Goal: Task Accomplishment & Management: Use online tool/utility

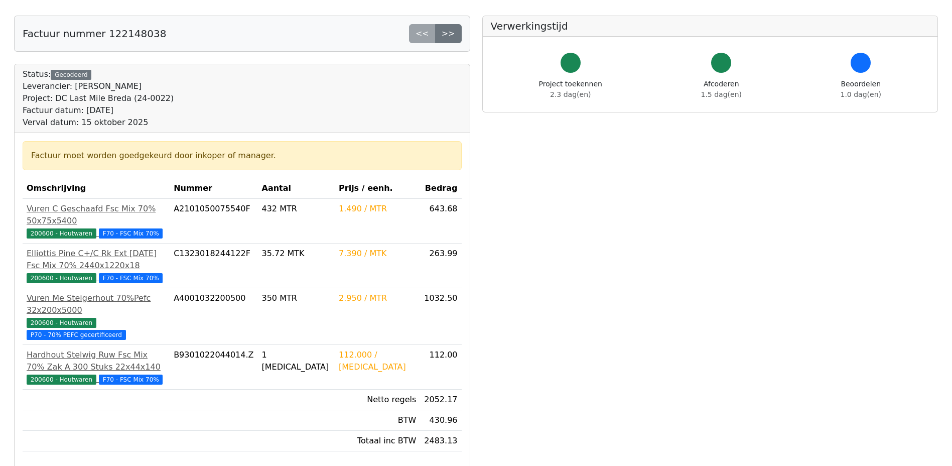
scroll to position [201, 0]
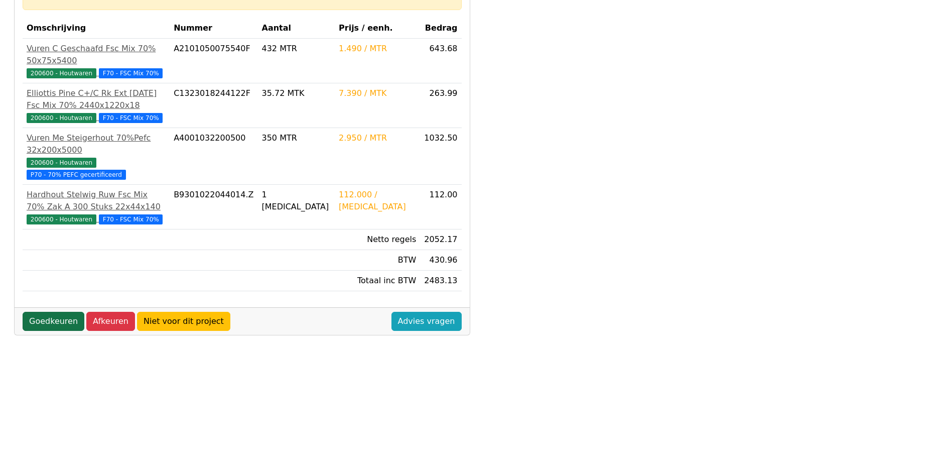
click at [51, 312] on link "Goedkeuren" at bounding box center [54, 321] width 62 height 19
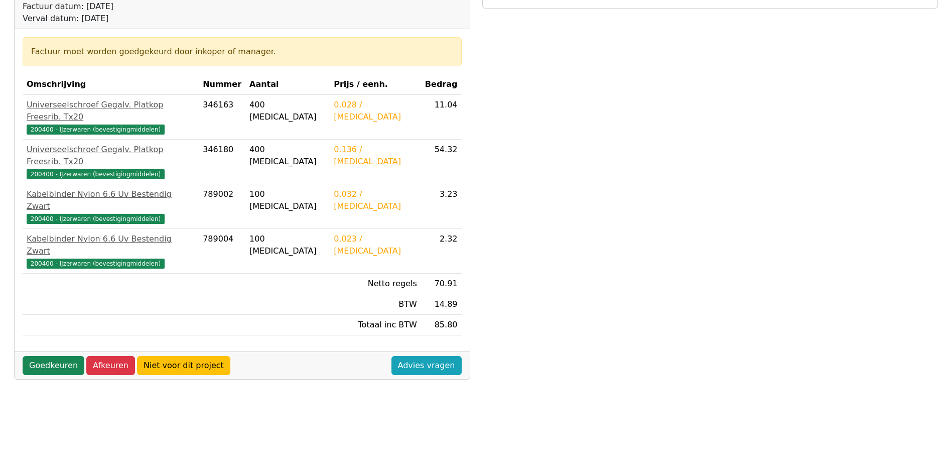
scroll to position [151, 0]
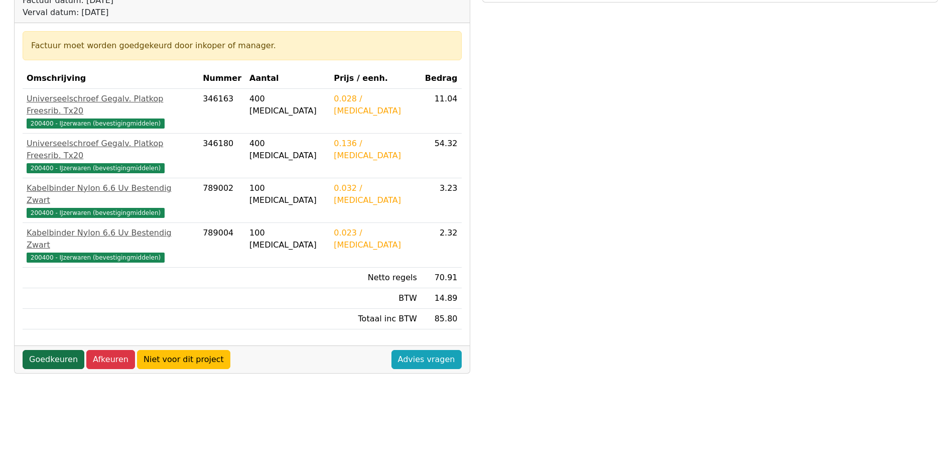
click at [45, 350] on link "Goedkeuren" at bounding box center [54, 359] width 62 height 19
